Goal: Find specific fact: Find specific fact

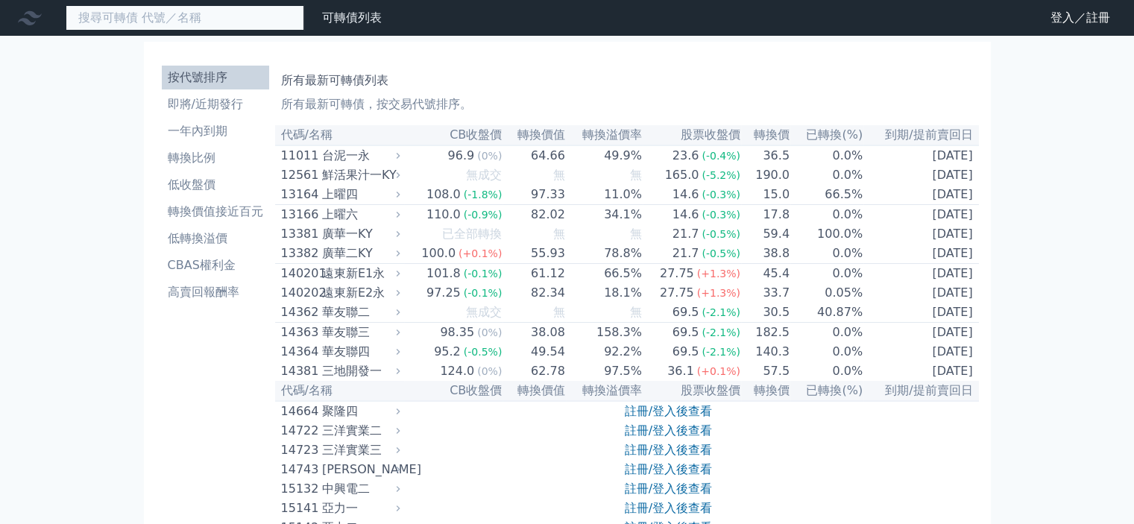
click at [181, 19] on input at bounding box center [185, 17] width 239 height 25
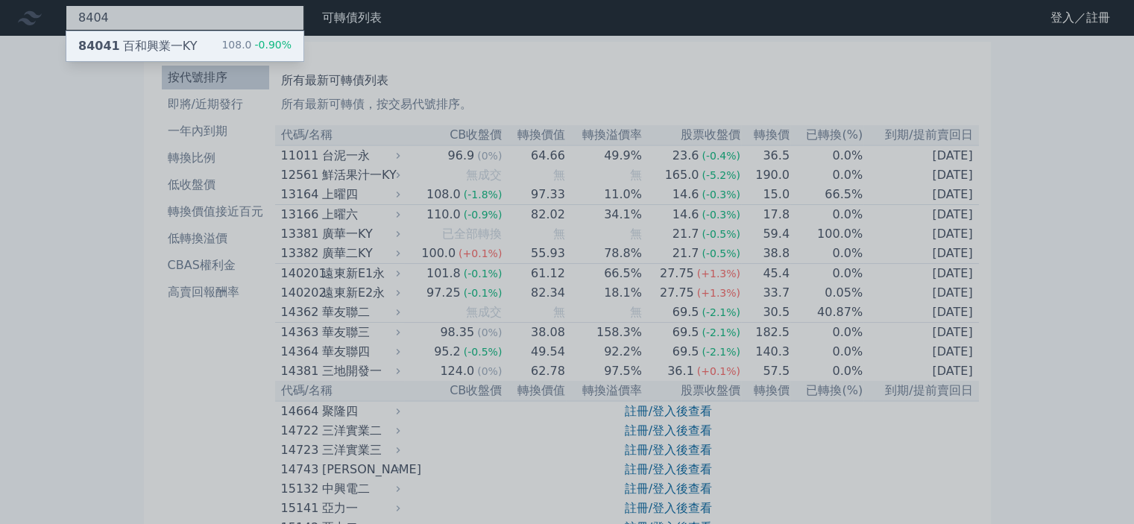
type input "8404"
click at [178, 36] on div "84041 百和興業一KY 108.0 -0.90%" at bounding box center [184, 46] width 237 height 30
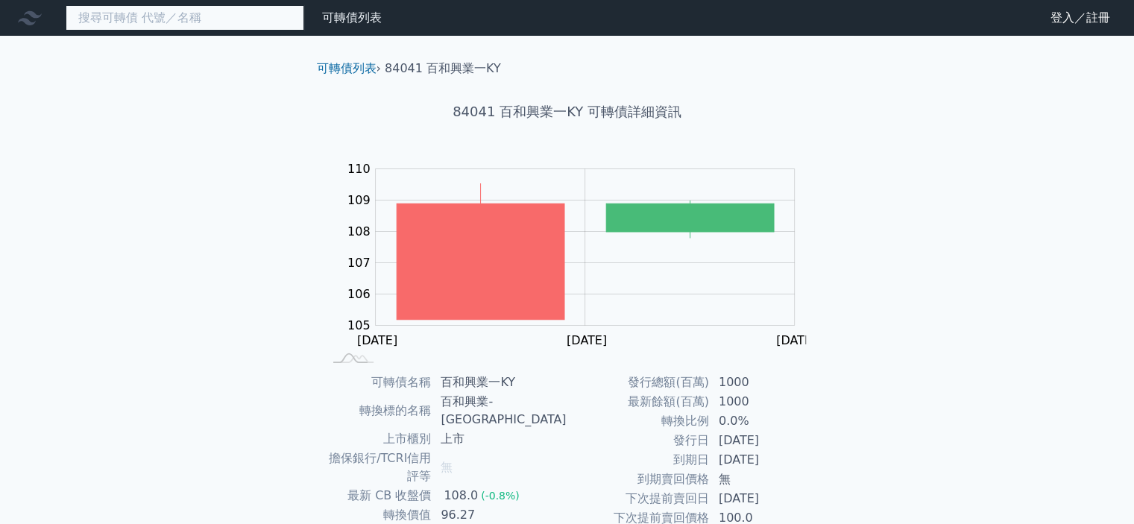
click at [196, 18] on input at bounding box center [185, 17] width 239 height 25
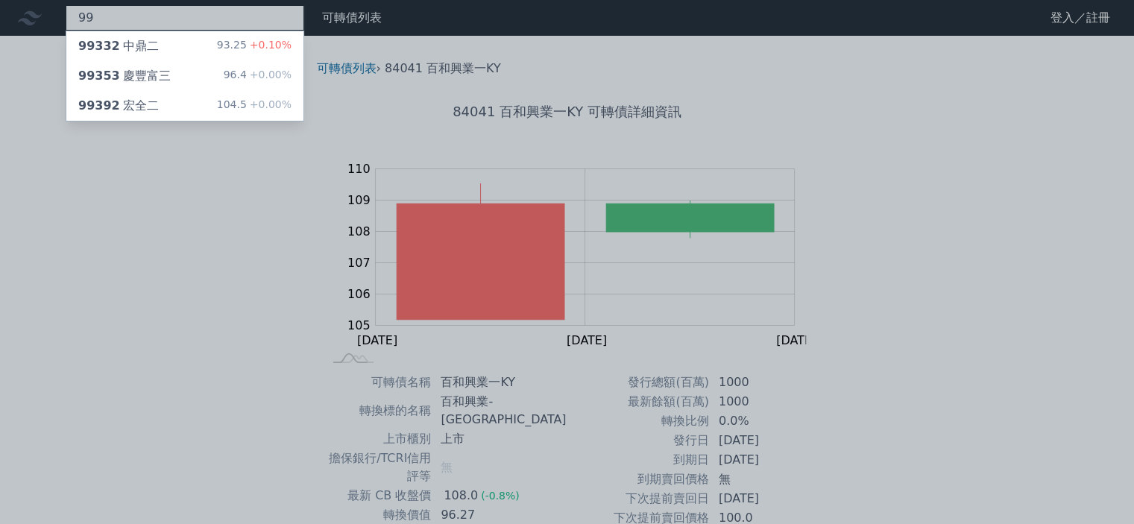
type input "9"
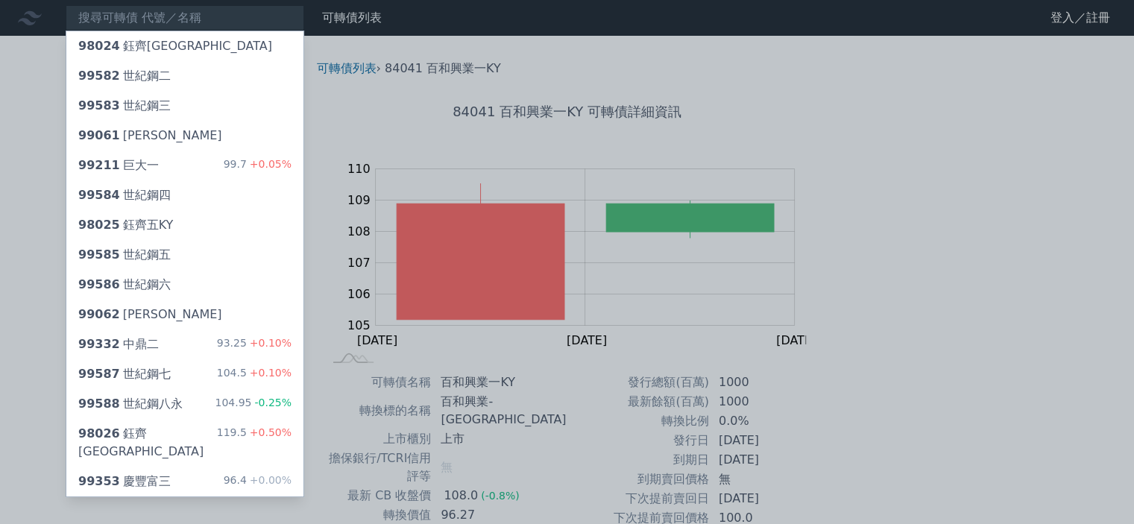
click at [35, 14] on div at bounding box center [567, 262] width 1134 height 524
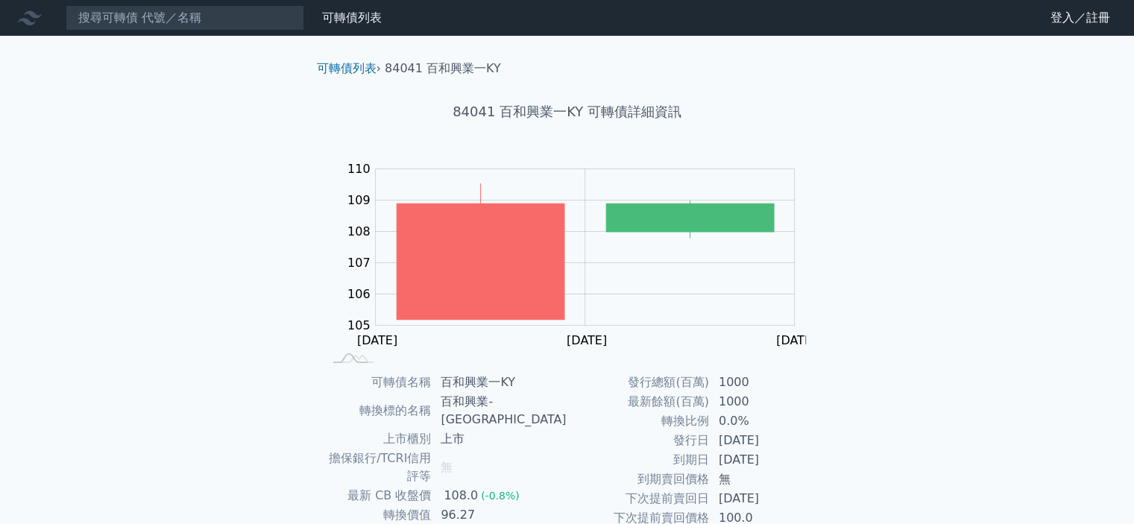
click at [35, 16] on icon at bounding box center [30, 18] width 24 height 14
